Goal: Complete application form

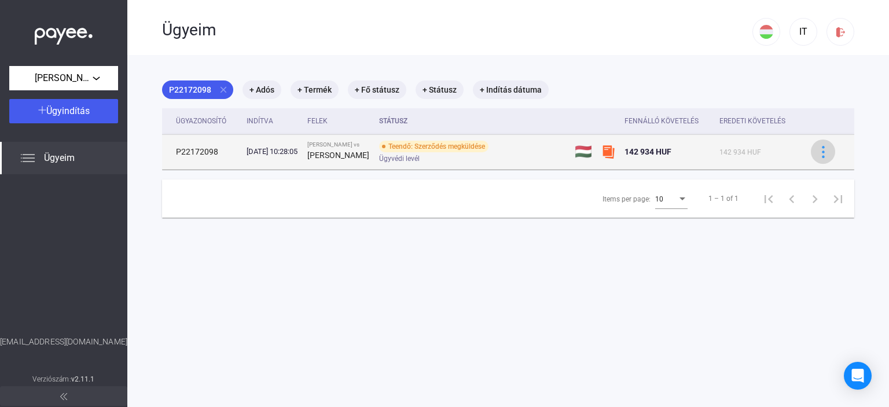
click at [817, 152] on img at bounding box center [823, 152] width 12 height 12
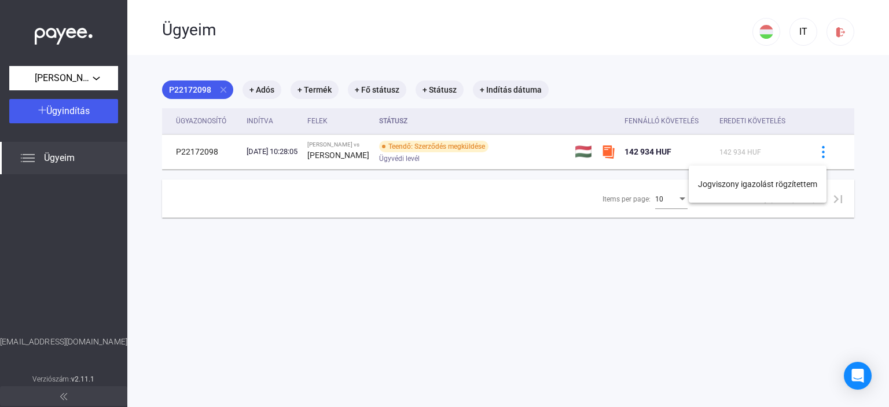
click at [861, 174] on div at bounding box center [444, 203] width 889 height 407
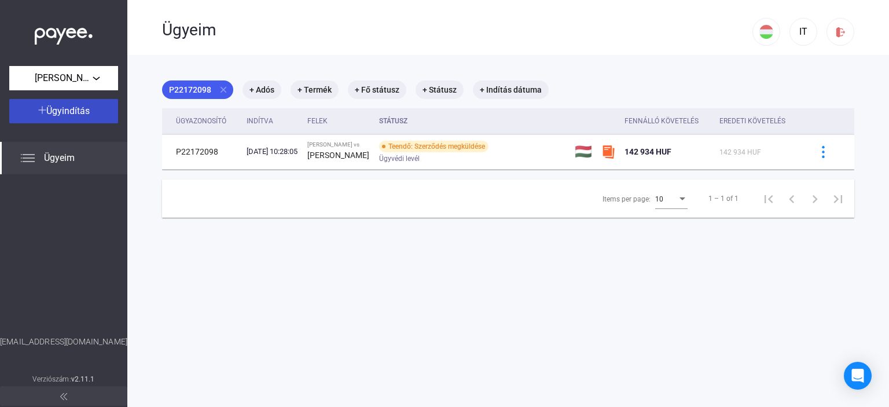
click at [51, 109] on span "Ügyindítás" at bounding box center [67, 110] width 43 height 11
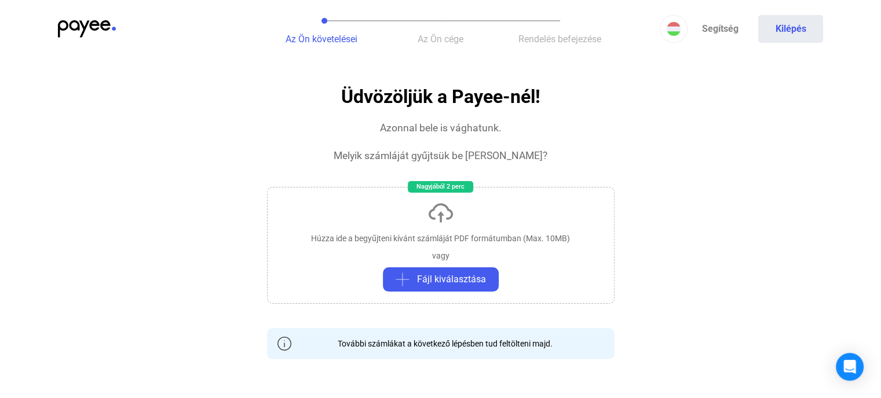
scroll to position [58, 0]
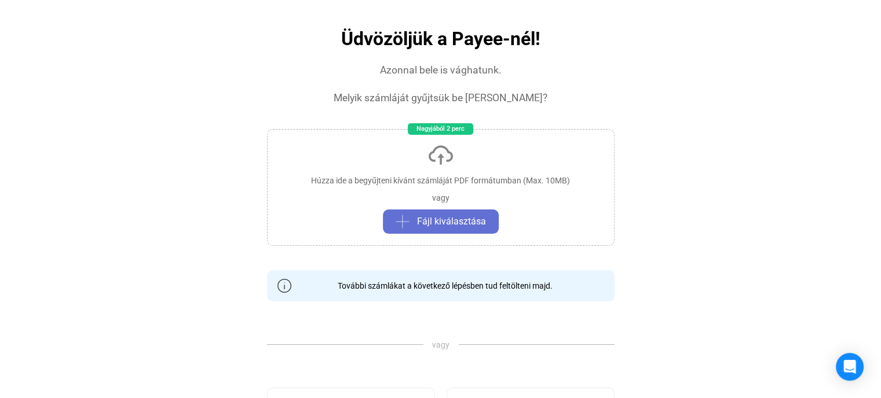
click at [452, 221] on span "Fájl kiválasztása" at bounding box center [451, 222] width 69 height 14
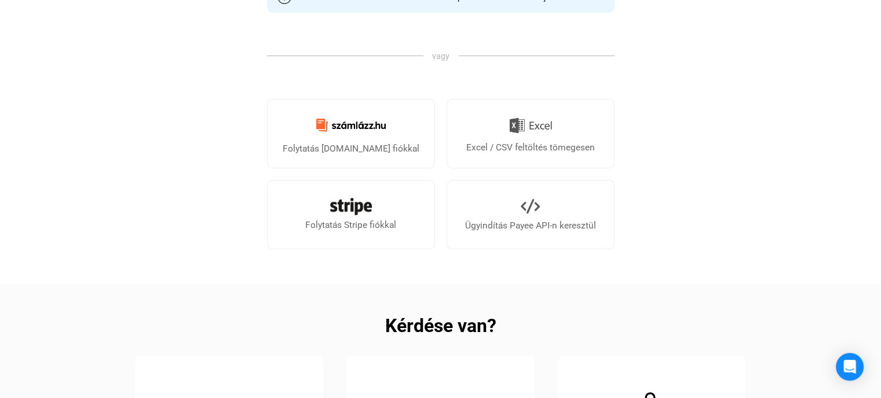
scroll to position [347, 0]
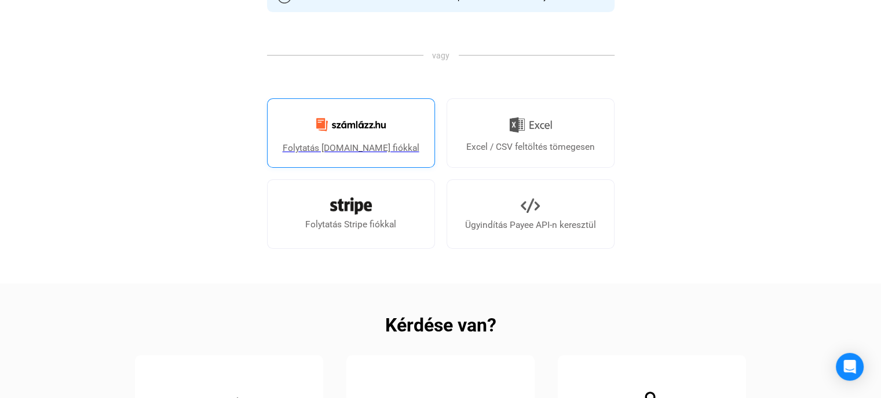
click at [336, 122] on img at bounding box center [350, 124] width 83 height 27
